Goal: Task Accomplishment & Management: Manage account settings

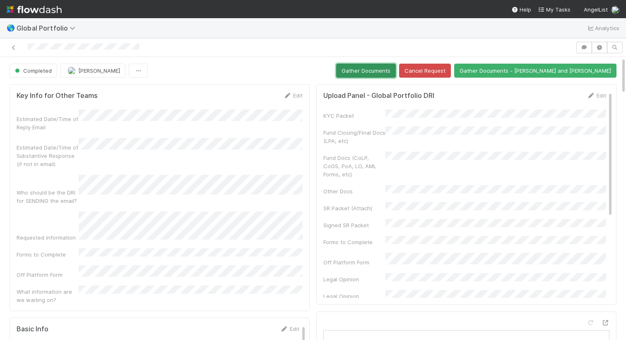
click at [395, 67] on button "Gather Documents" at bounding box center [366, 71] width 60 height 14
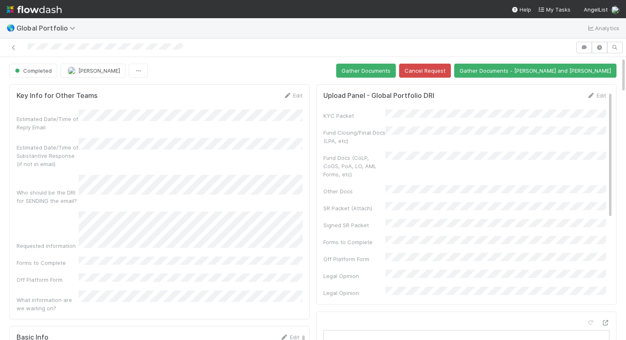
click at [212, 44] on div at bounding box center [287, 48] width 568 height 12
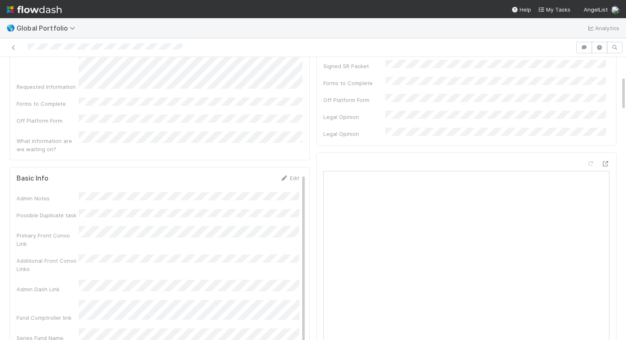
scroll to position [163, 0]
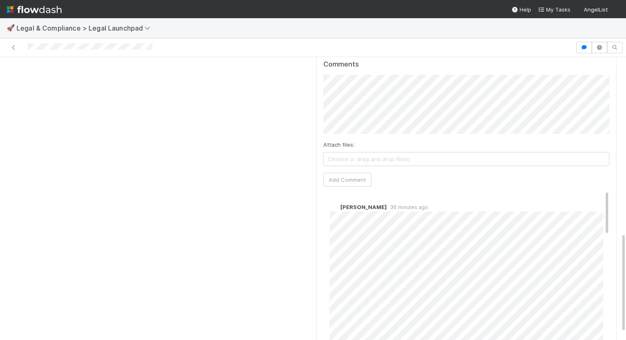
scroll to position [496, 0]
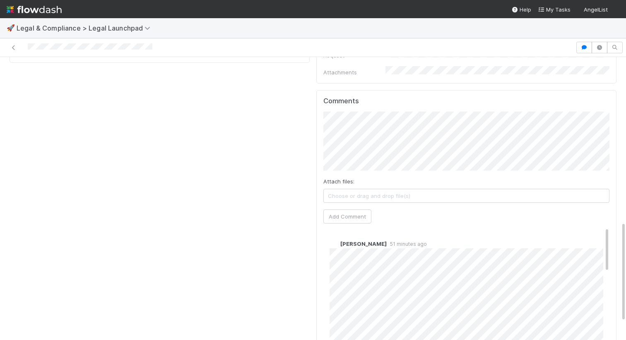
scroll to position [460, 0]
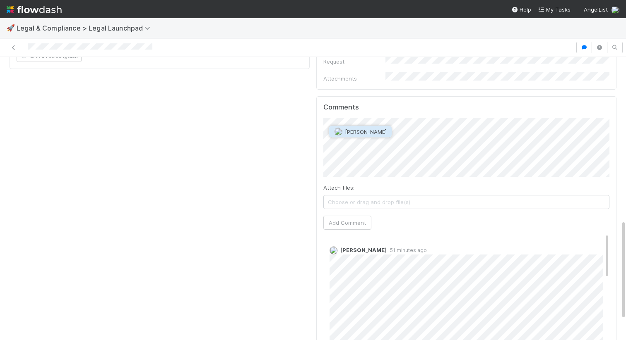
click at [378, 134] on span "Maxim Kalinkin" at bounding box center [366, 132] width 42 height 7
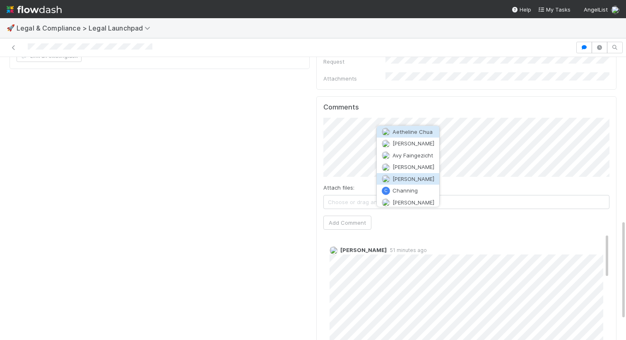
click at [410, 177] on span "Chanelle Blackie" at bounding box center [413, 178] width 42 height 7
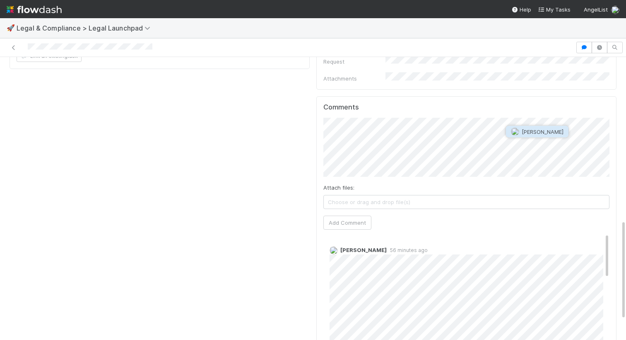
click at [530, 129] on span "Alice Wo" at bounding box center [542, 132] width 42 height 7
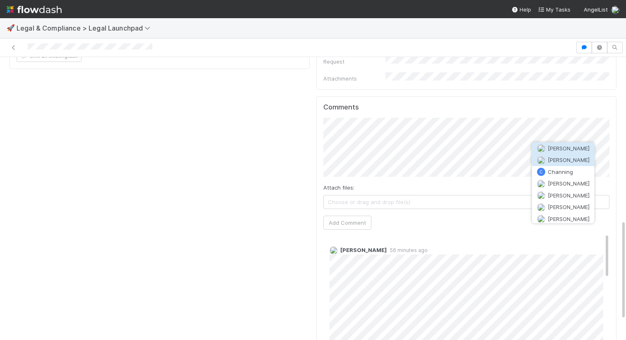
click at [566, 157] on span "Chanelle Blackie" at bounding box center [568, 160] width 42 height 7
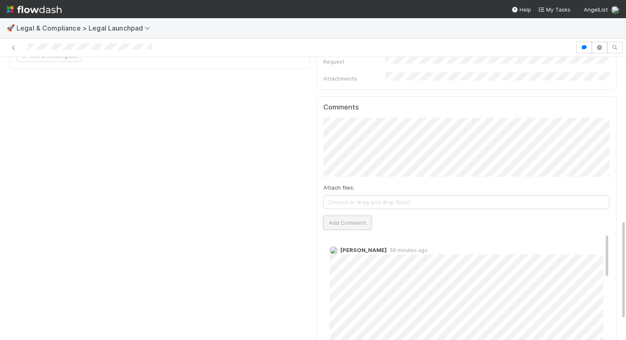
click at [365, 216] on button "Add Comment" at bounding box center [347, 223] width 48 height 14
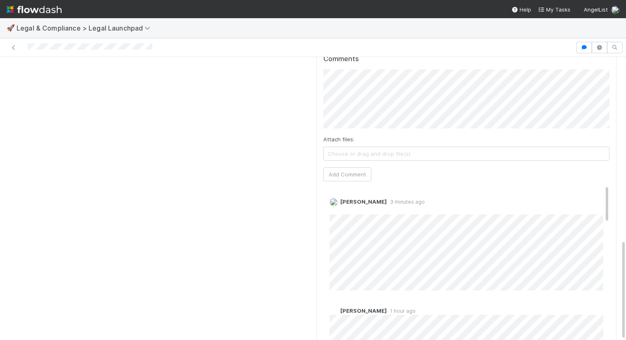
scroll to position [517, 0]
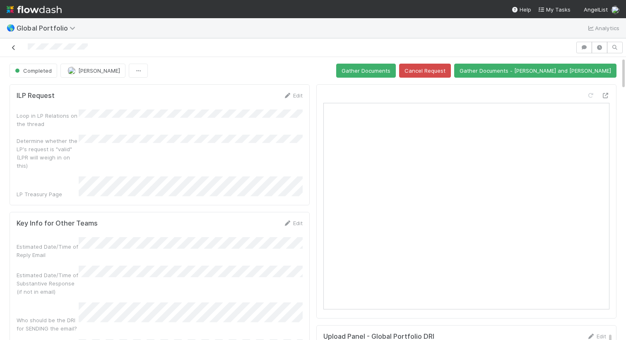
click at [16, 46] on icon at bounding box center [14, 47] width 8 height 5
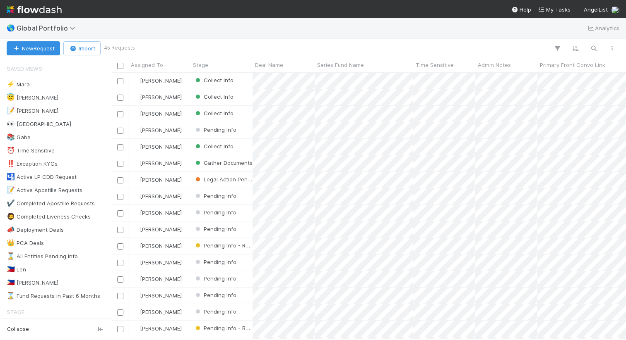
scroll to position [267, 514]
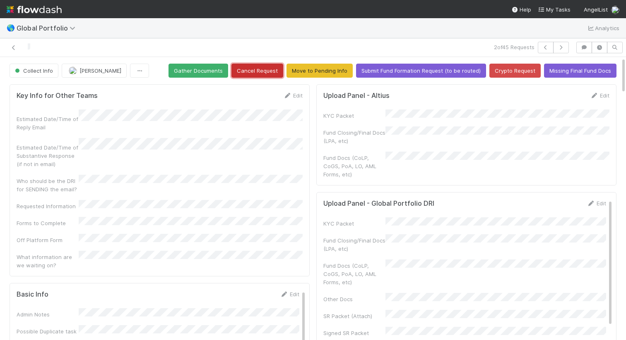
click at [264, 75] on button "Cancel Request" at bounding box center [257, 71] width 52 height 14
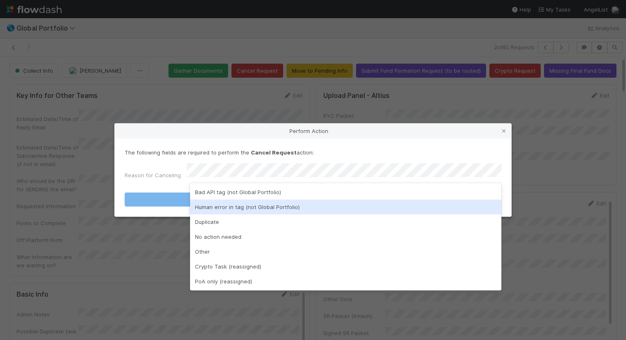
click at [285, 205] on div "Human error in tag (not Global Portfolio)" at bounding box center [345, 207] width 311 height 15
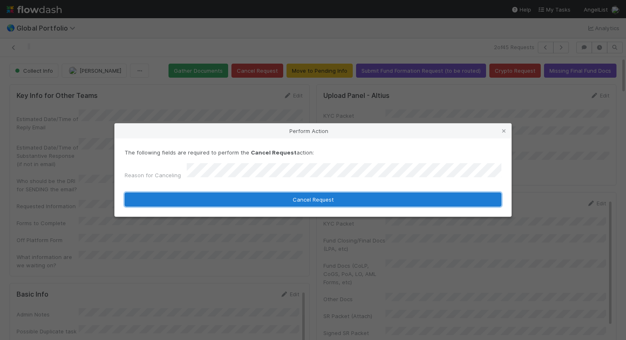
click at [292, 199] on button "Cancel Request" at bounding box center [313, 200] width 376 height 14
